Goal: Task Accomplishment & Management: Manage account settings

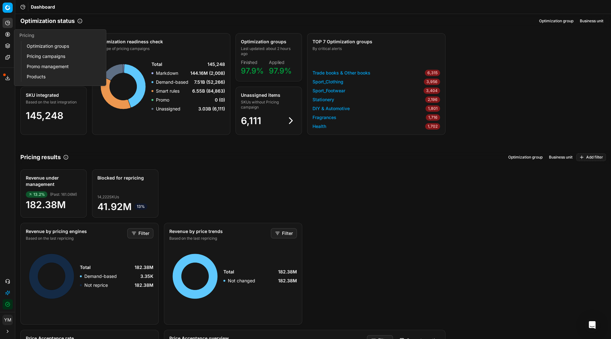
click at [40, 50] on link "Optimization groups" at bounding box center [61, 46] width 74 height 9
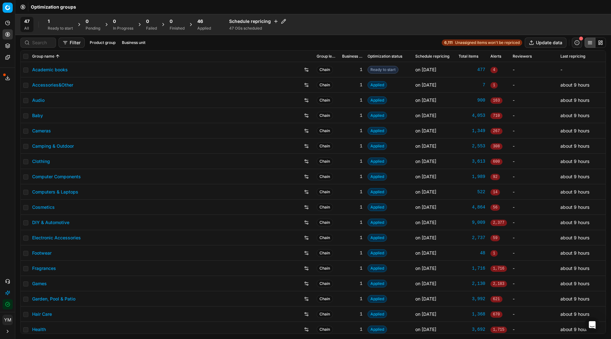
click at [62, 71] on link "Academic books" at bounding box center [50, 69] width 36 height 6
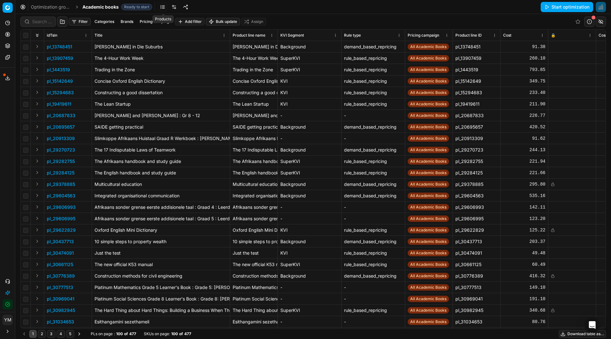
click at [162, 5] on link at bounding box center [162, 7] width 10 height 10
click at [173, 7] on link at bounding box center [174, 7] width 10 height 10
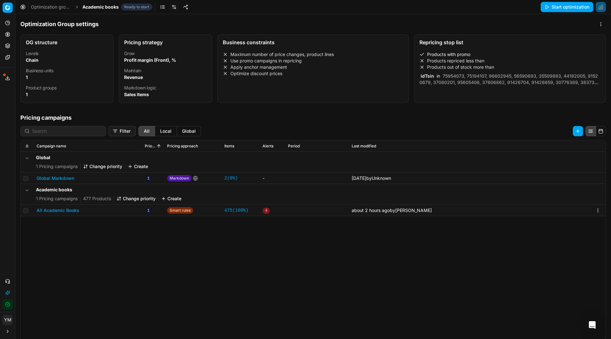
click at [69, 209] on button "All Academic Books" at bounding box center [58, 210] width 43 height 6
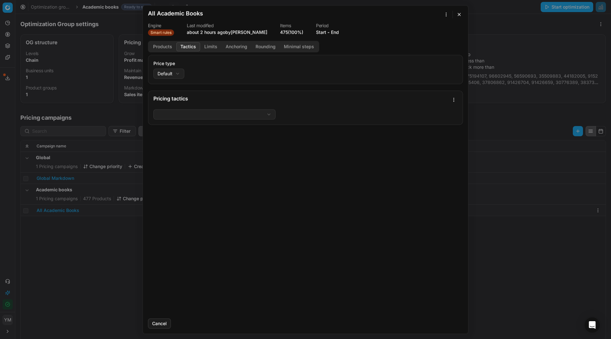
click at [192, 49] on button "Tactics" at bounding box center [188, 46] width 24 height 9
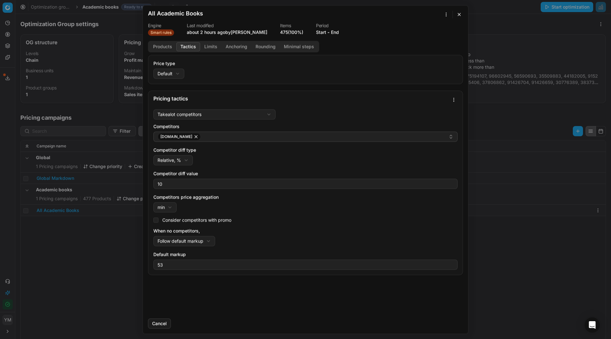
click at [460, 18] on button "button" at bounding box center [459, 14] width 8 height 8
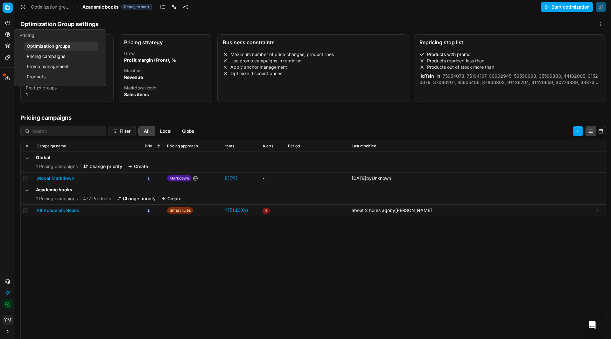
click at [38, 56] on link "Pricing campaigns" at bounding box center [61, 56] width 74 height 9
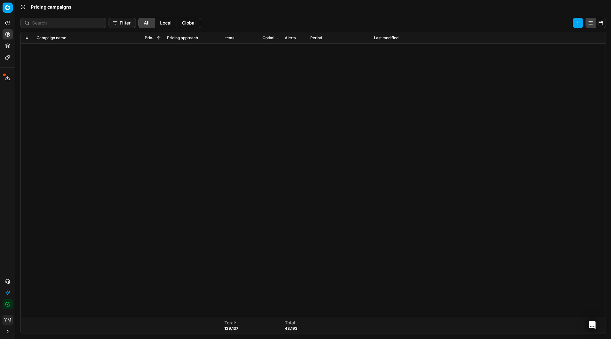
scroll to position [1495, 0]
